Goal: Transaction & Acquisition: Purchase product/service

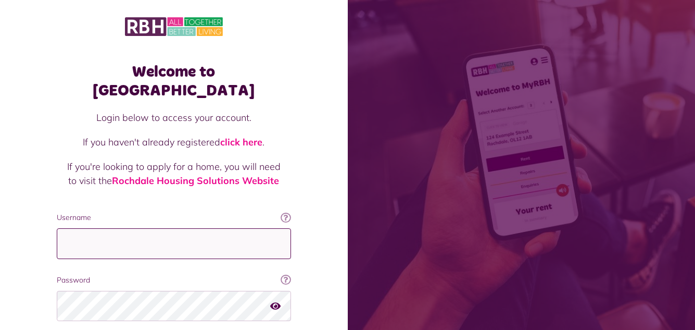
click at [105, 228] on input "Username" at bounding box center [174, 243] width 234 height 31
type input "**********"
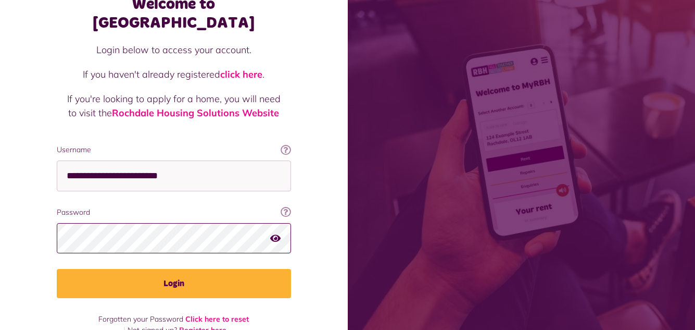
scroll to position [70, 0]
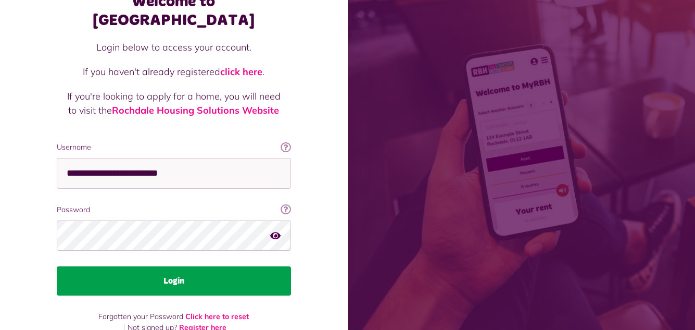
click at [180, 266] on button "Login" at bounding box center [174, 280] width 234 height 29
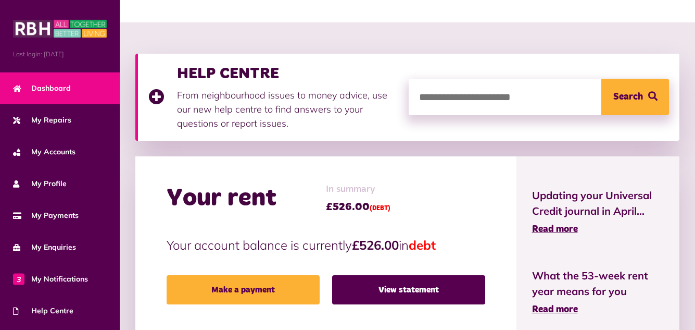
scroll to position [125, 0]
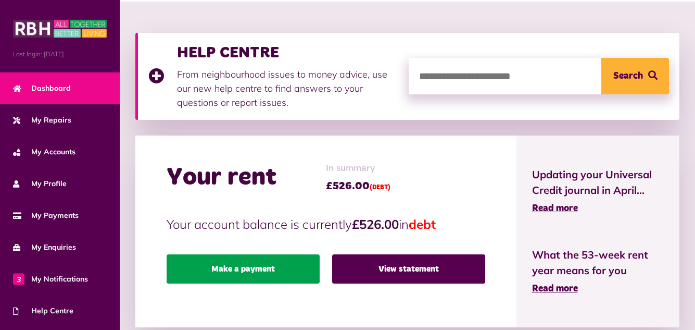
click at [286, 265] on link "Make a payment" at bounding box center [243, 268] width 153 height 29
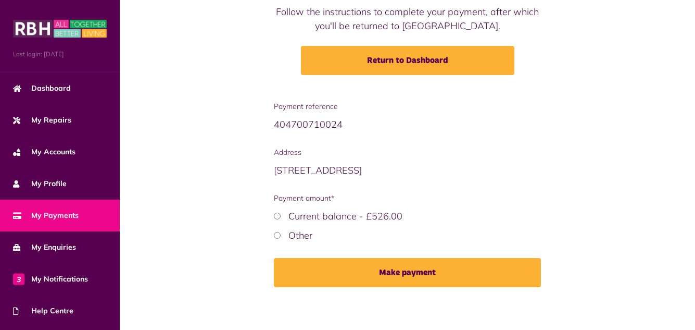
scroll to position [130, 0]
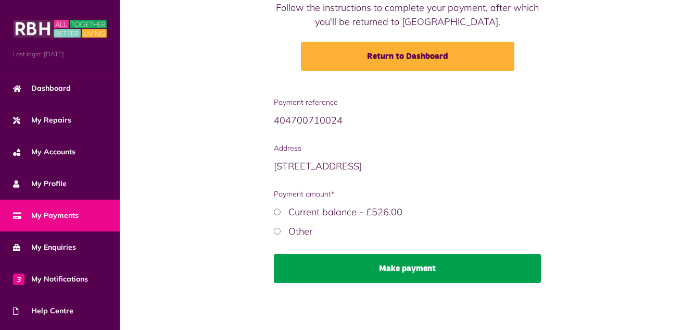
click at [409, 267] on button "Make payment" at bounding box center [407, 268] width 267 height 29
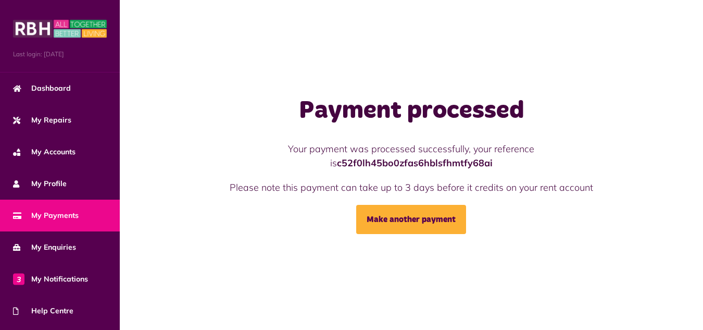
click at [685, 287] on div "Payment processed Your payment was processed successfully, your reference is c5…" at bounding box center [411, 165] width 583 height 330
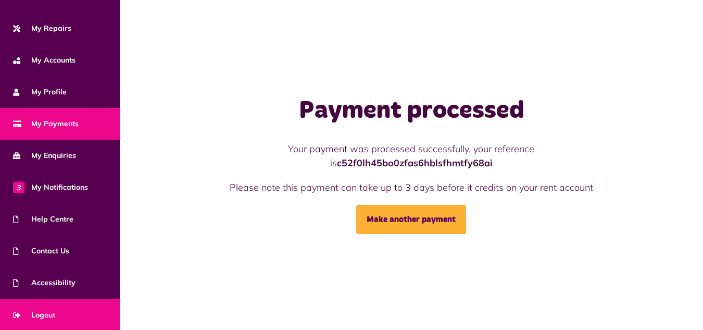
click at [62, 310] on link "Logout" at bounding box center [60, 315] width 120 height 32
